Goal: Information Seeking & Learning: Learn about a topic

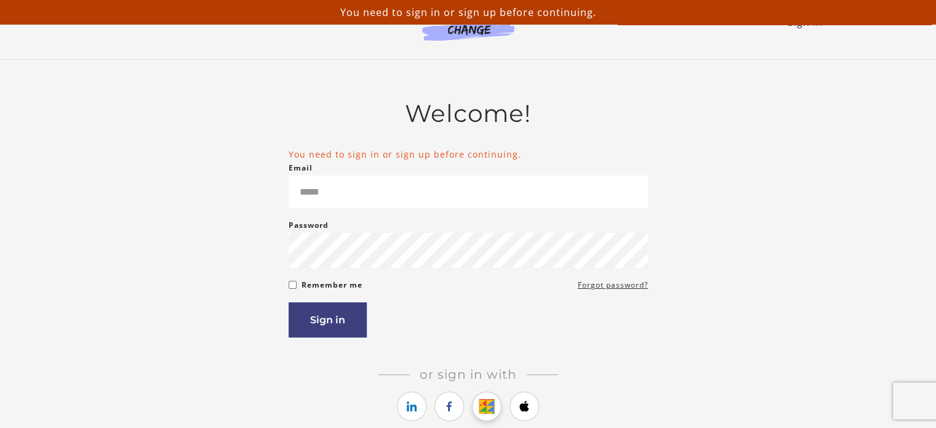
click at [490, 404] on icon "https://courses.thinkific.com/users/auth/google?ss%5Breferral%5D=&ss%5Buser_ret…" at bounding box center [486, 406] width 15 height 15
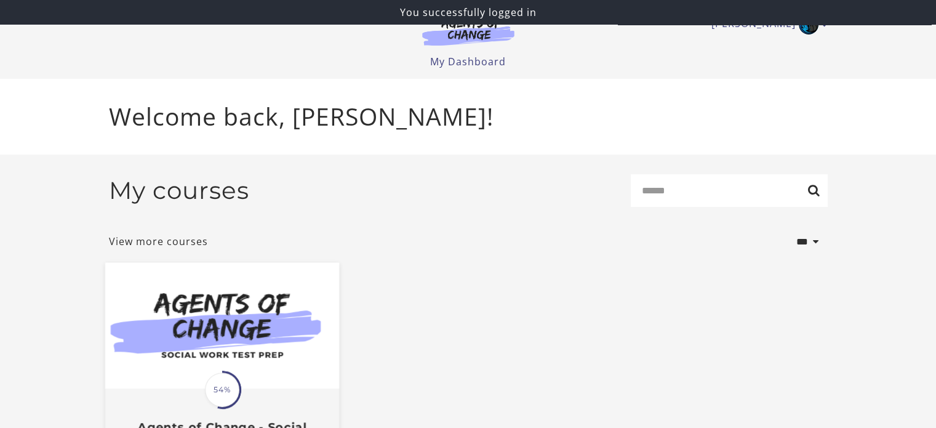
click at [258, 301] on img at bounding box center [222, 326] width 234 height 126
